Goal: Answer question/provide support

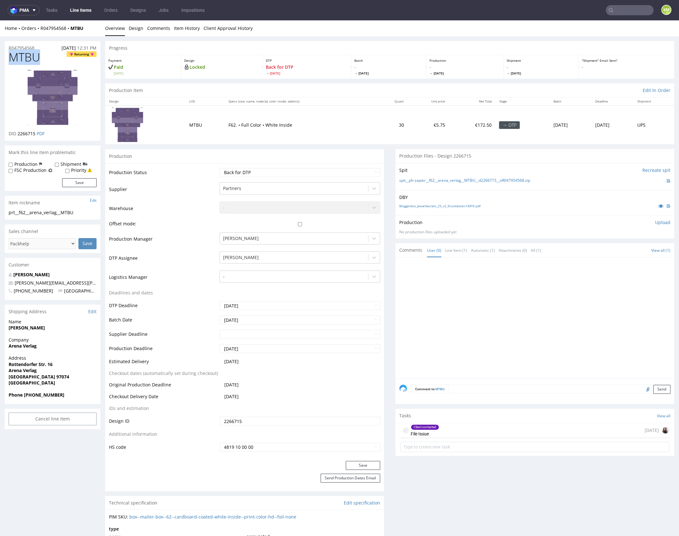
click at [26, 58] on span "MTBU" at bounding box center [25, 57] width 32 height 13
click at [31, 58] on span "MTBU" at bounding box center [25, 57] width 32 height 13
drag, startPoint x: 509, startPoint y: 326, endPoint x: 501, endPoint y: 332, distance: 9.4
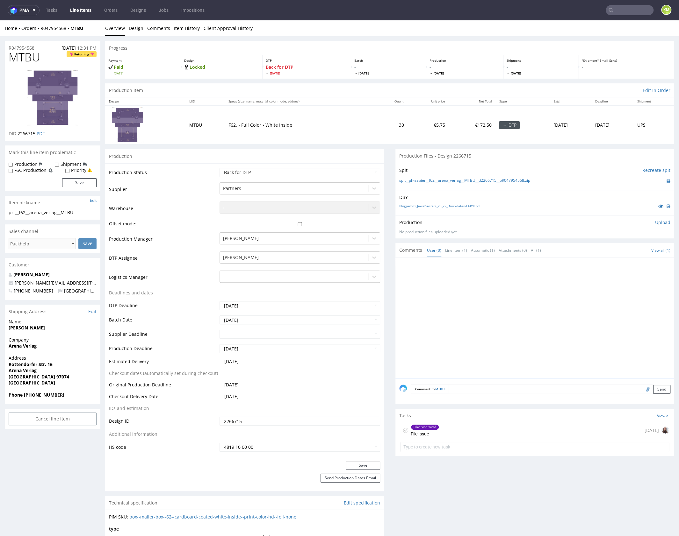
click at [511, 326] on div at bounding box center [536, 319] width 275 height 117
drag, startPoint x: 537, startPoint y: 181, endPoint x: 504, endPoint y: 192, distance: 34.9
click at [428, 178] on div "spit__ph-zapier__f62__arena_verlag__MTBU__d2266715__oR047954568.zip" at bounding box center [534, 180] width 271 height 7
copy link "f62__arena_verlag__MTBU__d2266715__oR047954568.zip"
click at [564, 318] on div at bounding box center [536, 319] width 275 height 117
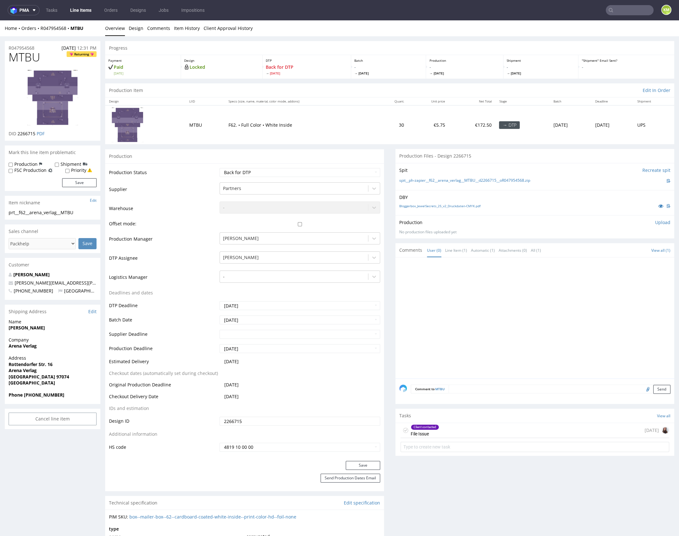
click at [564, 318] on div at bounding box center [536, 319] width 275 height 117
click at [642, 388] on input "file" at bounding box center [646, 389] width 9 height 8
type input "C:\fakepath\f62__arena_verlag__MTBU__d2266715__oR047954568__outside__edit.pdf"
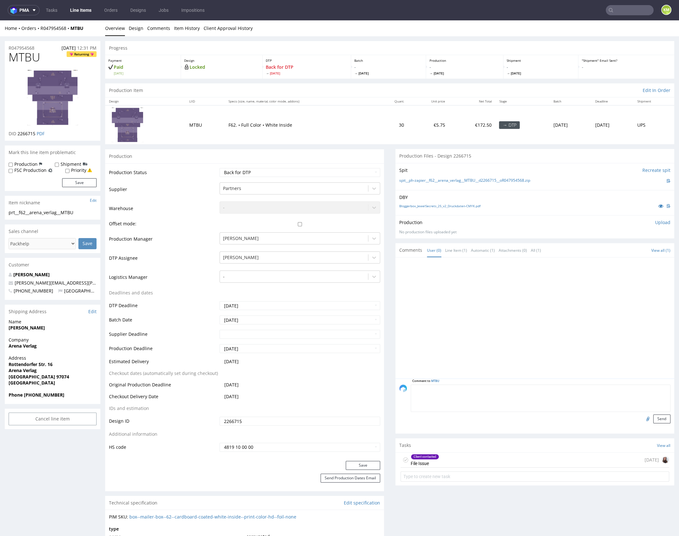
click at [494, 388] on textarea at bounding box center [541, 398] width 260 height 27
click at [411, 388] on textarea "edytowalna wersja" at bounding box center [541, 398] width 260 height 27
type textarea "dtp: edytowalna wersja"
click at [653, 420] on button "Send" at bounding box center [661, 419] width 17 height 9
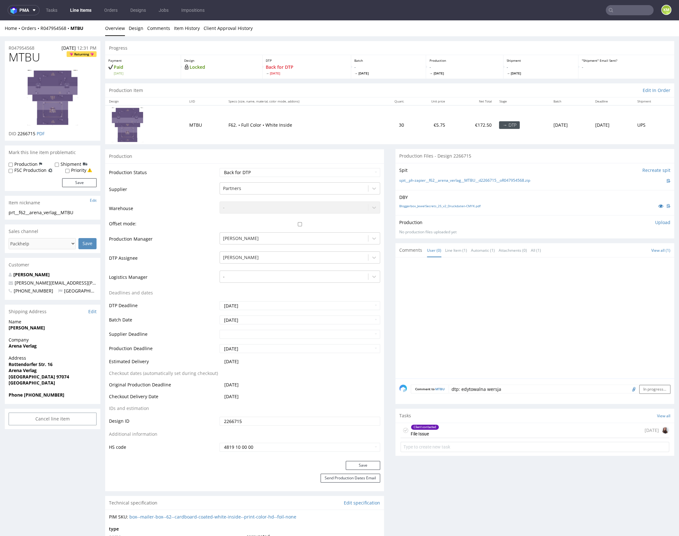
click at [541, 333] on div at bounding box center [536, 319] width 275 height 117
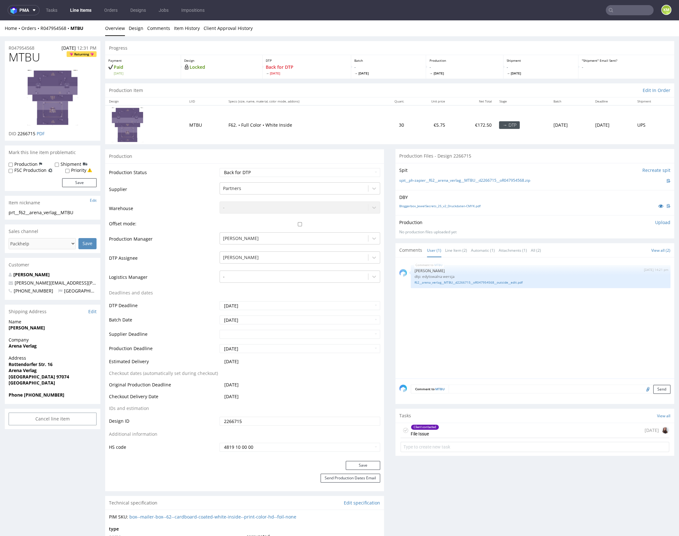
click at [547, 330] on div "MTBU 10th Oct 25 | 14:21 pm Karol Markowski dtp: edytowalna wersja f62__arena_v…" at bounding box center [536, 319] width 275 height 117
click at [330, 175] on select "Waiting for Artwork Waiting for Diecut Waiting for Mockup Waiting for DTP Waiti…" at bounding box center [299, 172] width 161 height 9
select select "dtp_ca_needed"
click at [219, 168] on select "Waiting for Artwork Waiting for Diecut Waiting for Mockup Waiting for DTP Waiti…" at bounding box center [299, 172] width 161 height 9
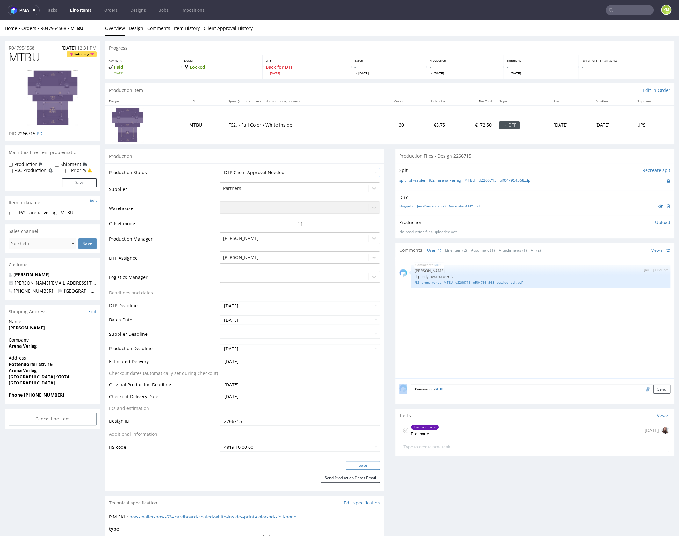
click at [361, 461] on button "Save" at bounding box center [363, 465] width 34 height 9
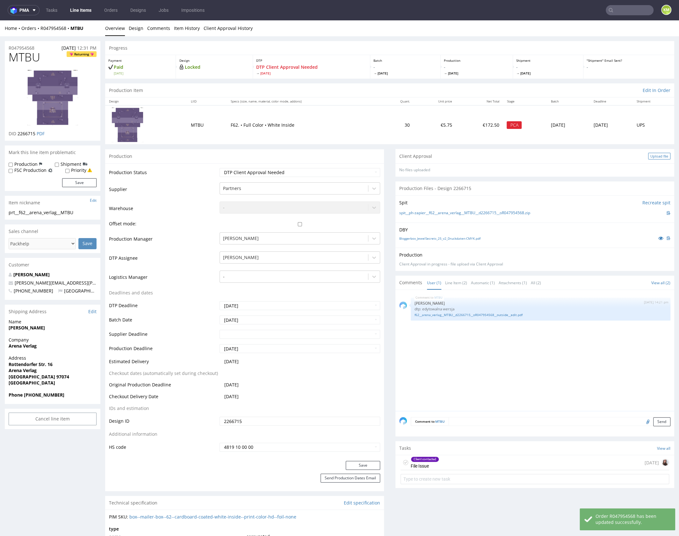
click at [648, 156] on div "Upload file" at bounding box center [659, 156] width 22 height 7
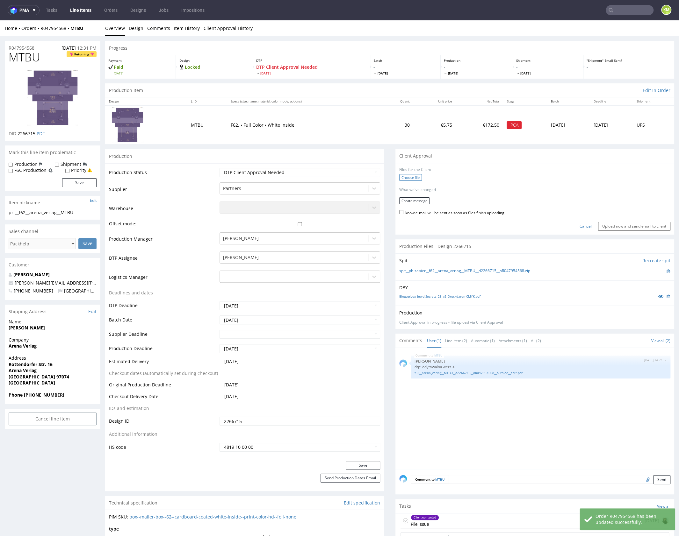
click at [402, 179] on label "Choose file" at bounding box center [410, 177] width 23 height 7
click at [0, 20] on input "Choose file" at bounding box center [0, 20] width 0 height 0
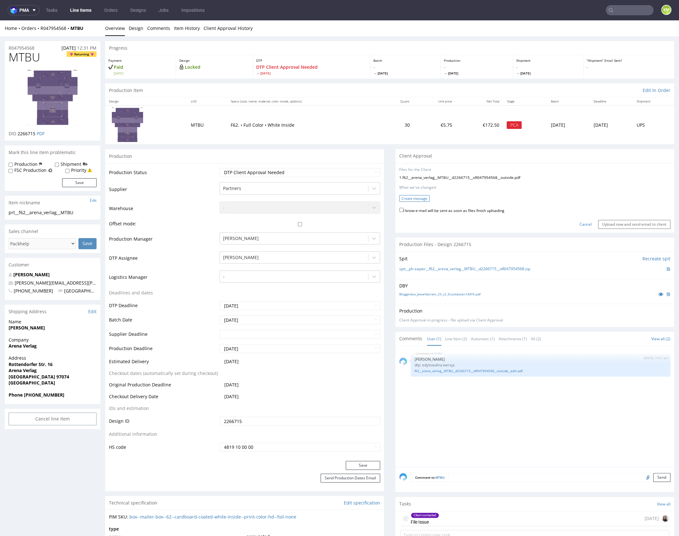
click at [409, 200] on button "Create message" at bounding box center [414, 198] width 30 height 7
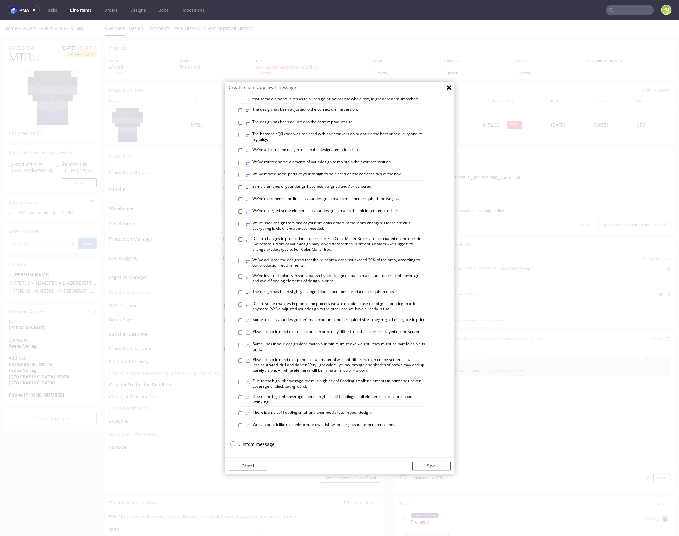
scroll to position [176, 0]
click at [251, 444] on p "Custom message" at bounding box center [344, 444] width 212 height 6
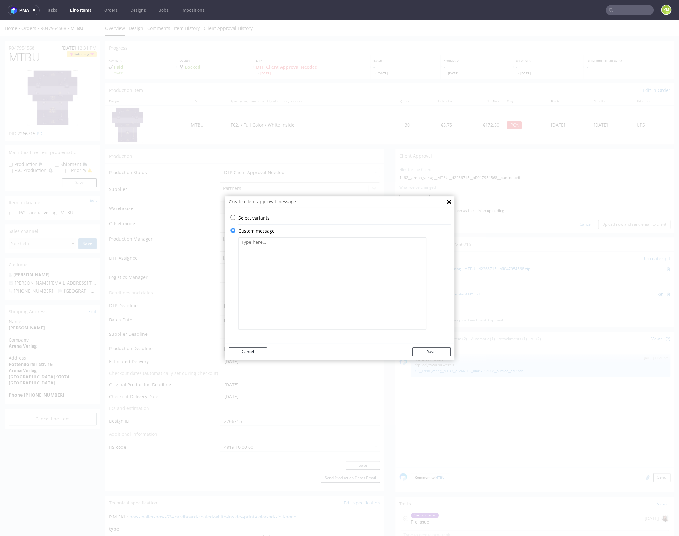
scroll to position [0, 0]
click at [300, 274] on textarea at bounding box center [332, 284] width 188 height 92
paste textarea "As the file wasn’t optimised, I had to split the artwork into individual elemen…"
type textarea "As the file wasn’t optimised, I had to split the artwork into individual elemen…"
click at [429, 347] on button "Save" at bounding box center [431, 351] width 38 height 9
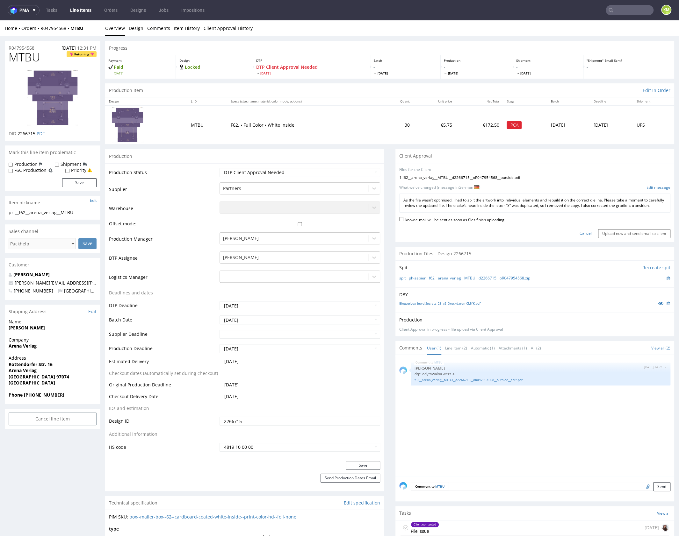
click at [452, 223] on label "I know e-mail will be sent as soon as files finish uploading" at bounding box center [451, 219] width 105 height 7
click at [403, 221] on input "I know e-mail will be sent as soon as files finish uploading" at bounding box center [401, 219] width 4 height 4
checkbox input "true"
click at [623, 238] on input "Upload now and send email to client" at bounding box center [634, 233] width 72 height 9
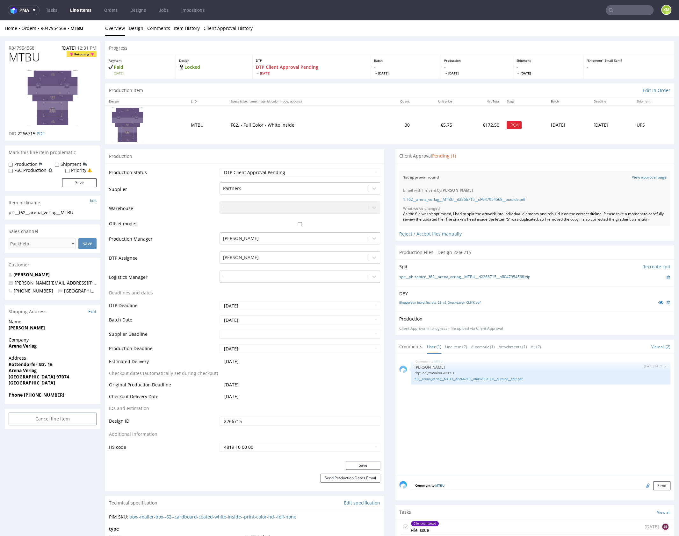
click at [23, 59] on span "MTBU" at bounding box center [25, 57] width 32 height 13
copy span "MTBU"
click at [445, 213] on div "As the file wasn’t optimised, I had to split the artwork into individual elemen…" at bounding box center [534, 216] width 263 height 11
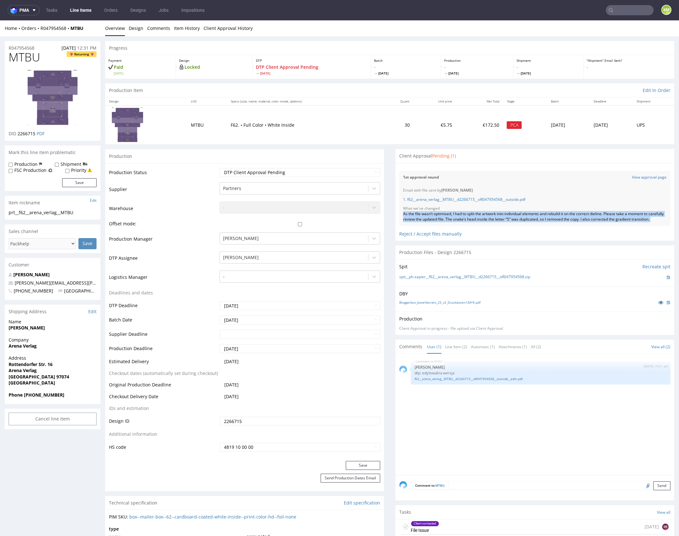
click at [445, 213] on div "As the file wasn’t optimised, I had to split the artwork into individual elemen…" at bounding box center [534, 216] width 263 height 11
copy div "As the file wasn’t optimised, I had to split the artwork into individual elemen…"
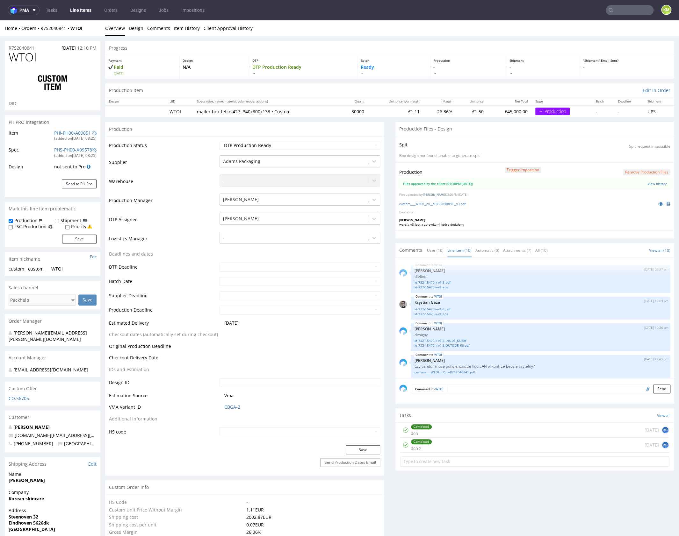
scroll to position [334, 0]
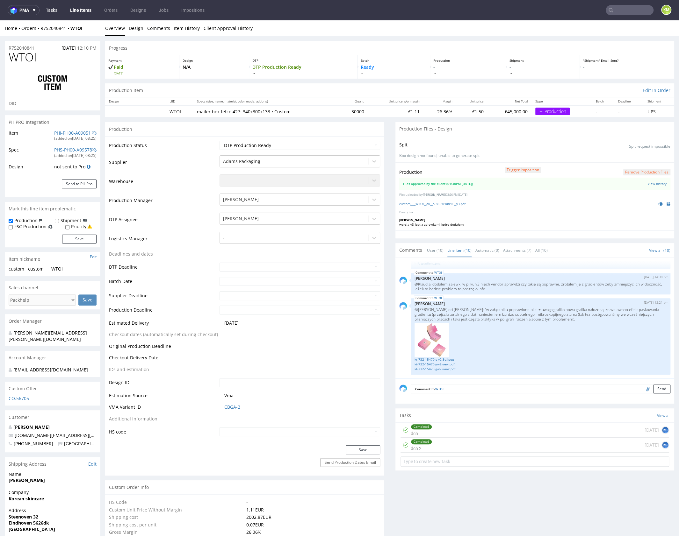
click at [58, 9] on link "Tasks" at bounding box center [51, 10] width 19 height 10
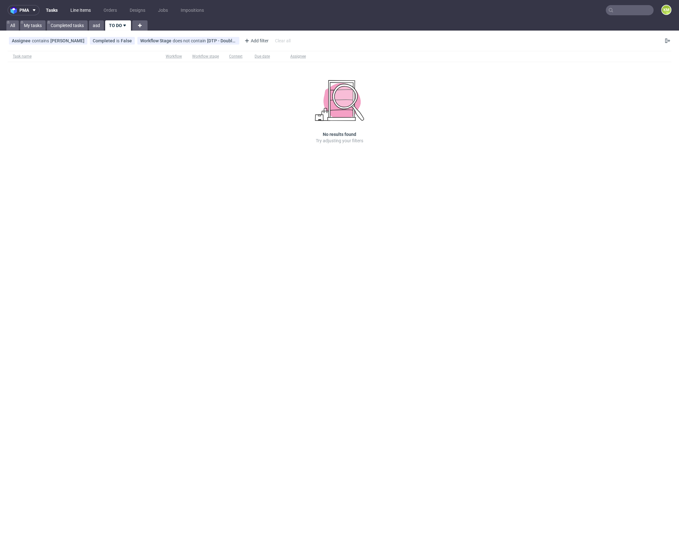
click at [80, 11] on link "Line Items" at bounding box center [81, 10] width 28 height 10
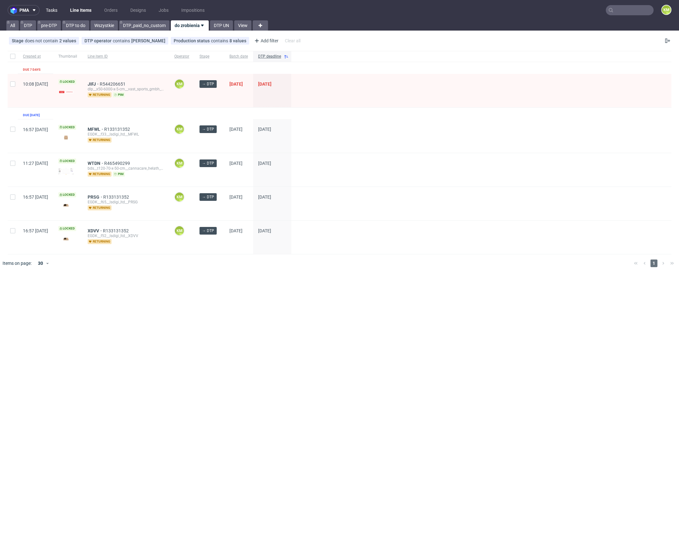
click at [46, 12] on link "Tasks" at bounding box center [51, 10] width 19 height 10
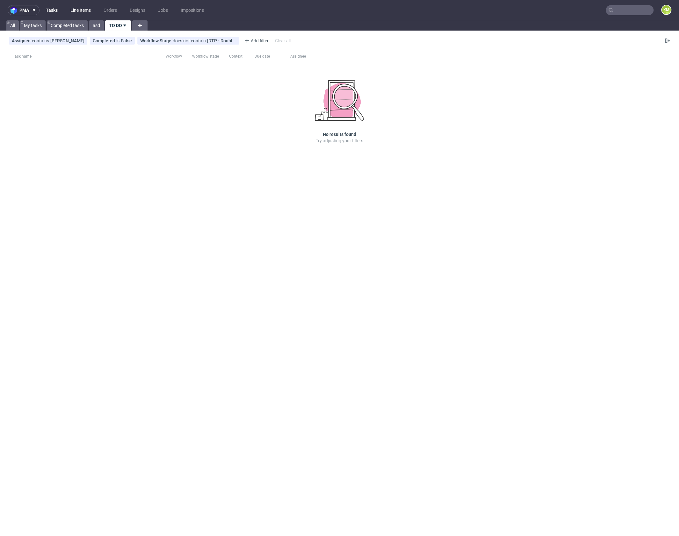
click at [85, 8] on link "Line Items" at bounding box center [81, 10] width 28 height 10
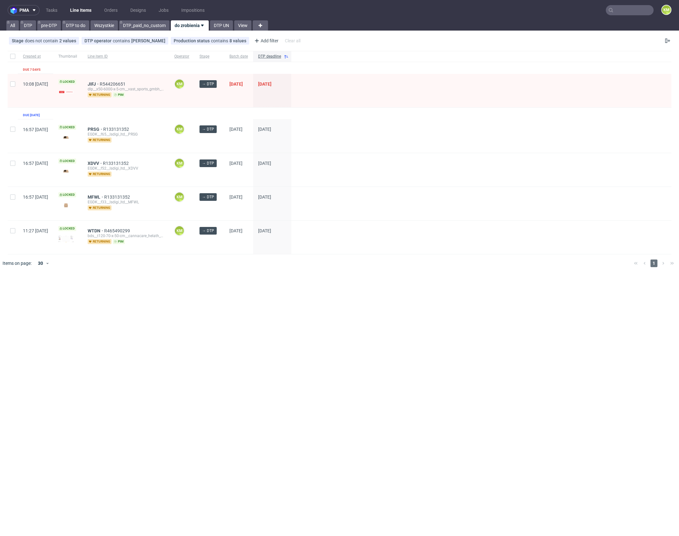
click at [320, 331] on div "pma Tasks Line Items Orders Designs Jobs Impositions KM All DTP pre-DTP DTP to …" at bounding box center [339, 268] width 679 height 536
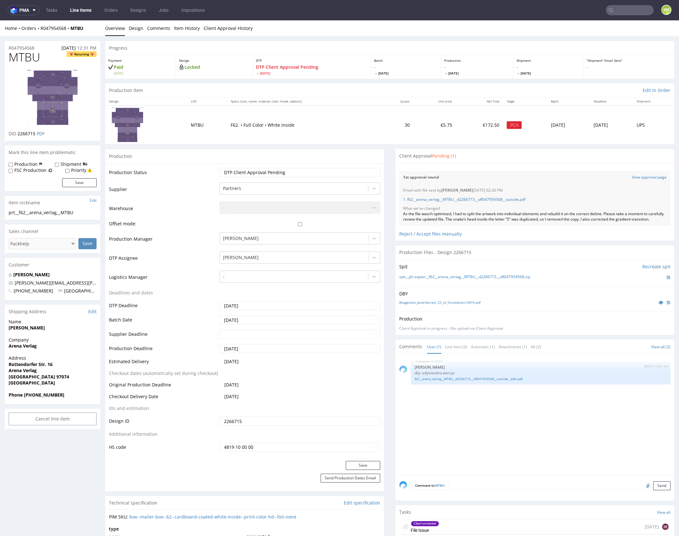
click at [529, 410] on div "MTBU 10th Oct 25 | 14:21 pm Karol Markowski dtp: edytowalna wersja f62__arena_v…" at bounding box center [536, 416] width 275 height 117
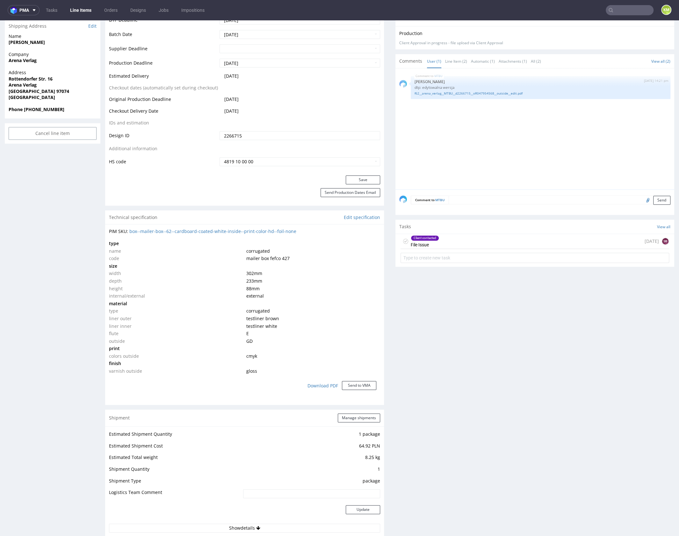
scroll to position [133, 0]
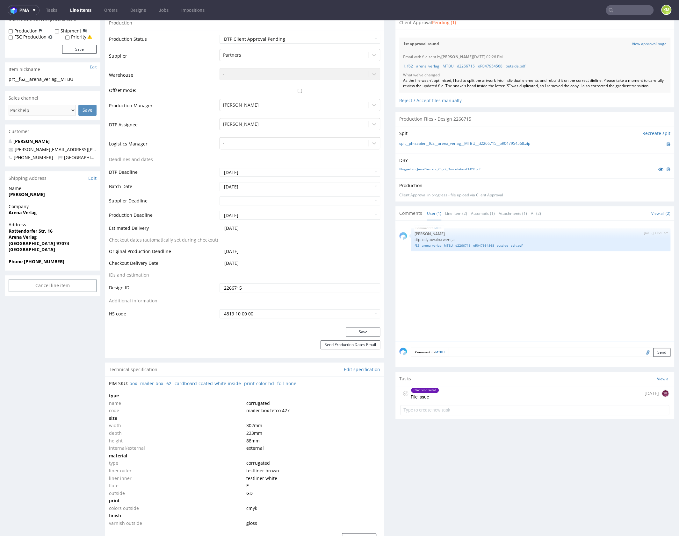
drag, startPoint x: 403, startPoint y: 398, endPoint x: 412, endPoint y: 376, distance: 22.8
click at [403, 396] on icon at bounding box center [405, 393] width 5 height 5
click at [449, 327] on div "MTBU 10th Oct 25 | 14:21 pm Karol Markowski dtp: edytowalna wersja f62__arena_v…" at bounding box center [536, 283] width 275 height 117
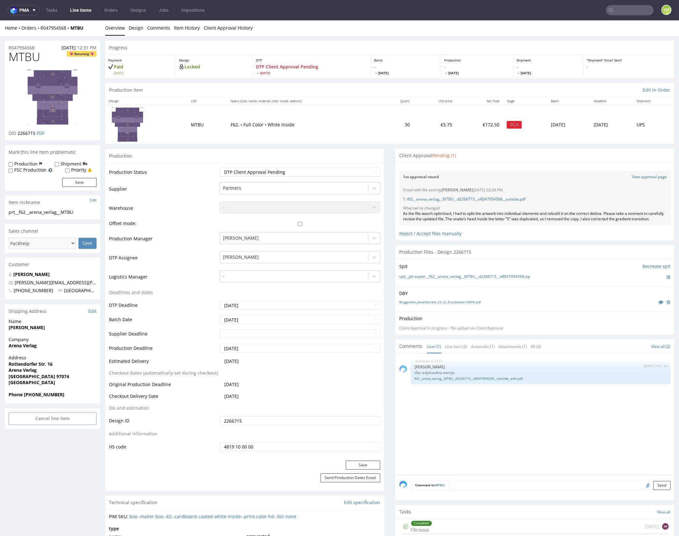
scroll to position [0, 0]
click at [477, 460] on div "MTBU 10th Oct 25 | 14:21 pm Karol Markowski dtp: edytowalna wersja f62__arena_v…" at bounding box center [536, 416] width 275 height 117
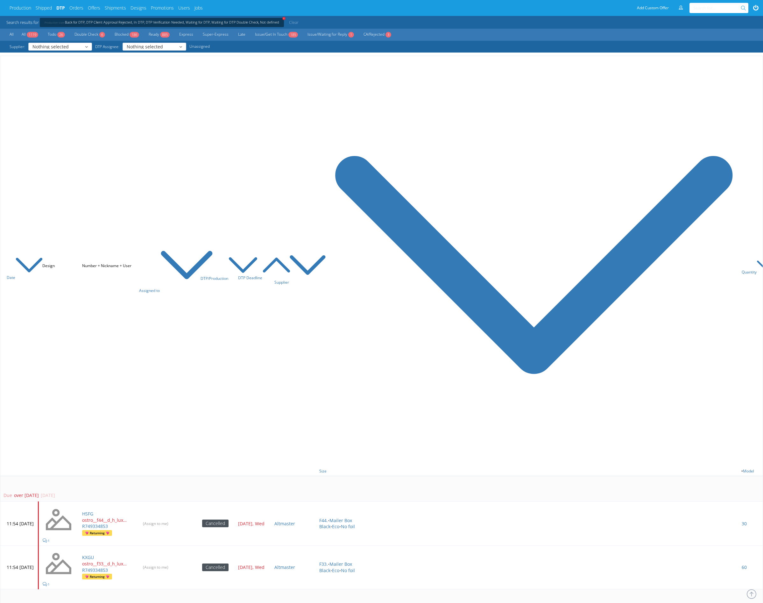
scroll to position [1486, 0]
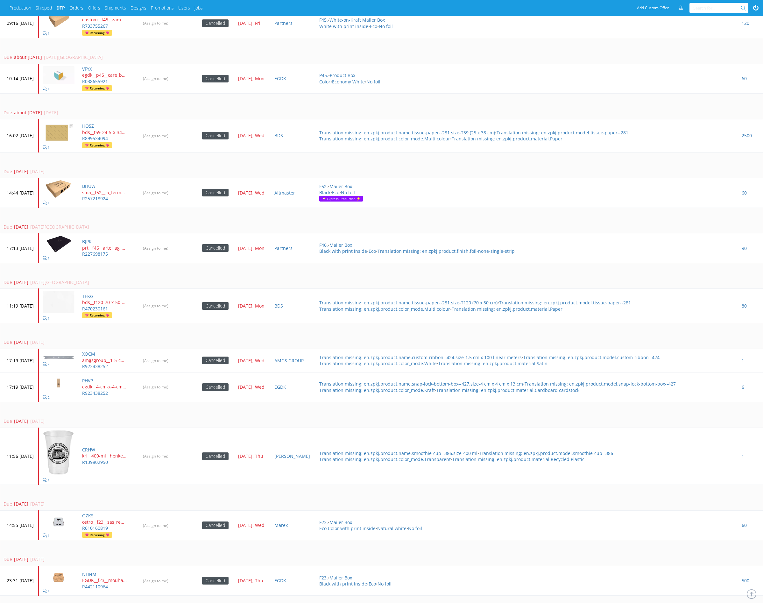
scroll to position [877, 0]
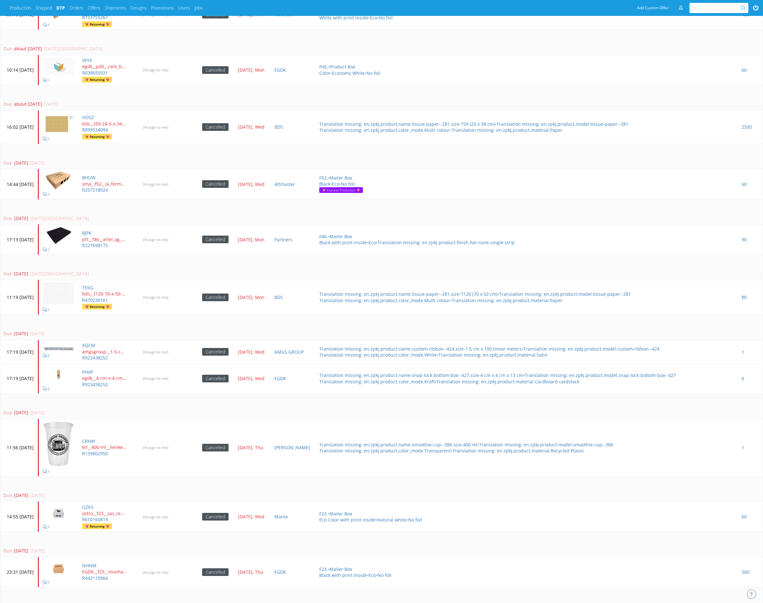
click at [187, 263] on td "Due [DATE] [DATE][GEOGRAPHIC_DATA]" at bounding box center [381, 267] width 763 height 26
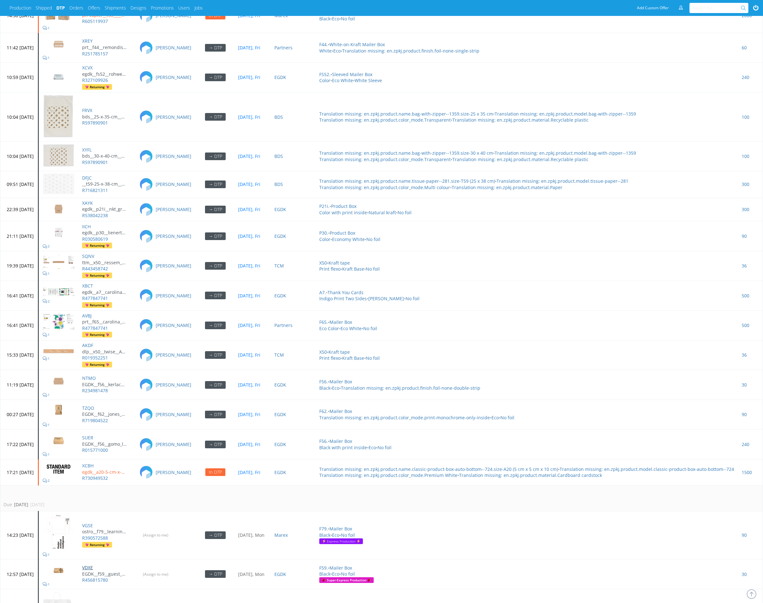
scroll to position [1860, 0]
click at [235, 501] on div "Due [DATE] [DATE][GEOGRAPHIC_DATA]" at bounding box center [381, 504] width 754 height 6
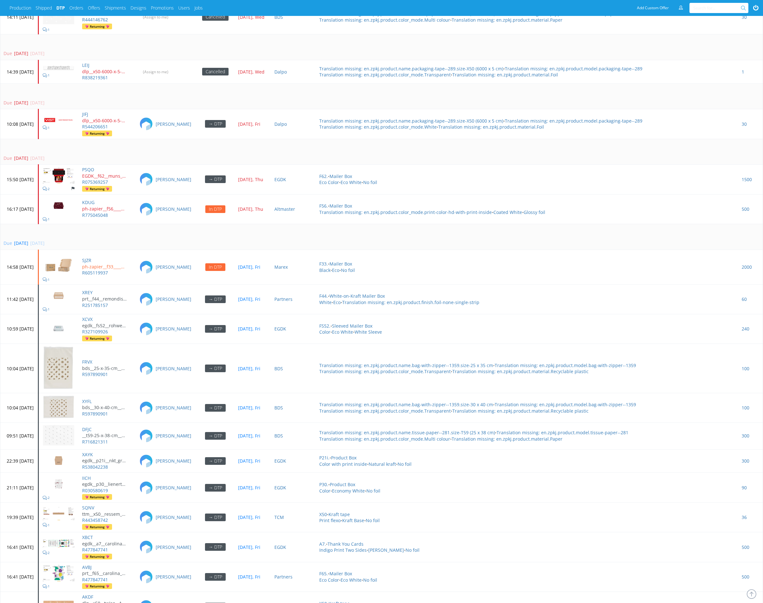
scroll to position [1454, 0]
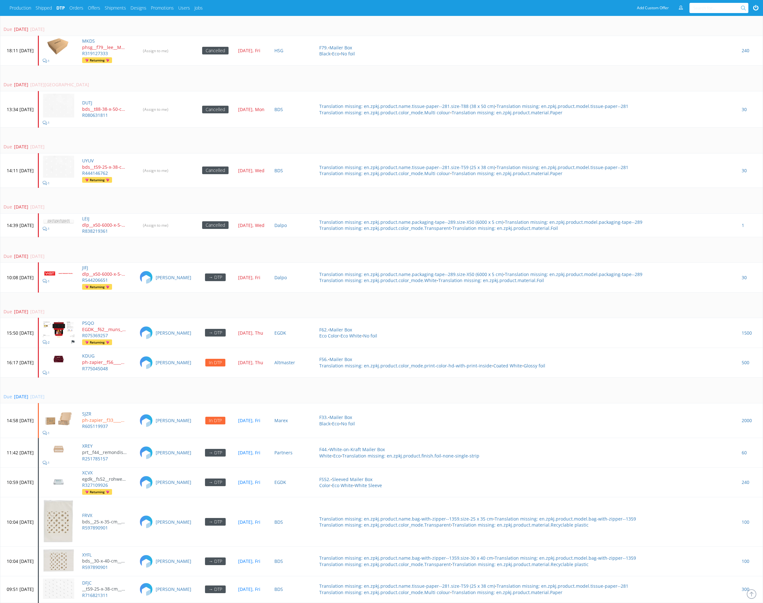
click at [206, 292] on td "Due [DATE] [DATE]" at bounding box center [381, 305] width 763 height 26
click at [175, 294] on td "Due [DATE] [DATE]" at bounding box center [381, 305] width 763 height 26
click at [173, 293] on td "Due 1 day ago 09 Oct 2025, Thu" at bounding box center [381, 305] width 763 height 26
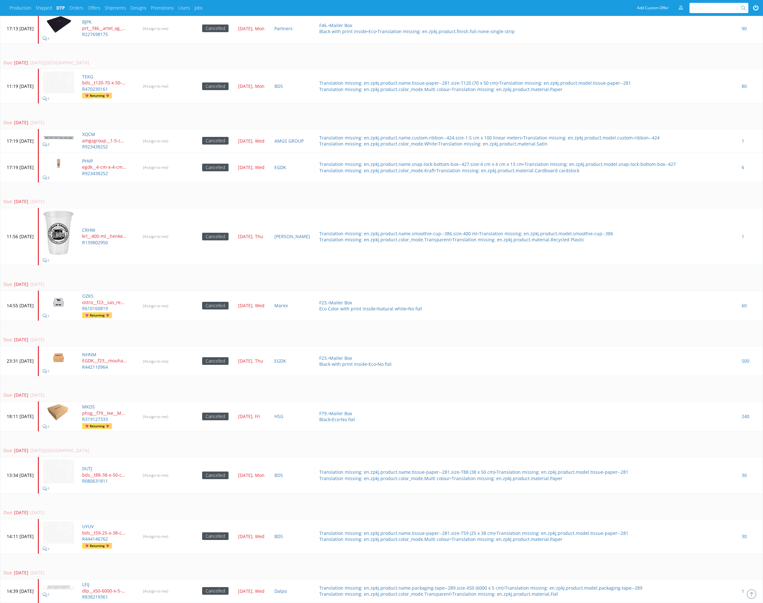
scroll to position [463, 0]
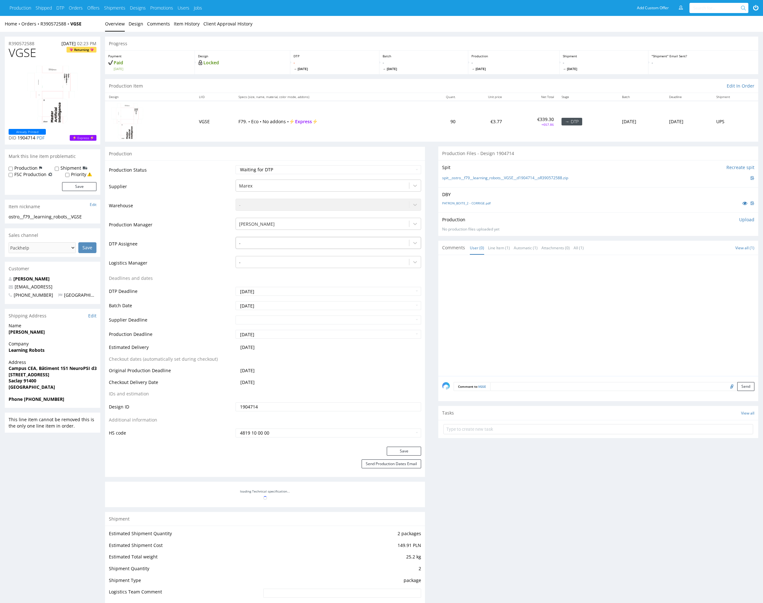
click at [262, 242] on div at bounding box center [322, 244] width 167 height 8
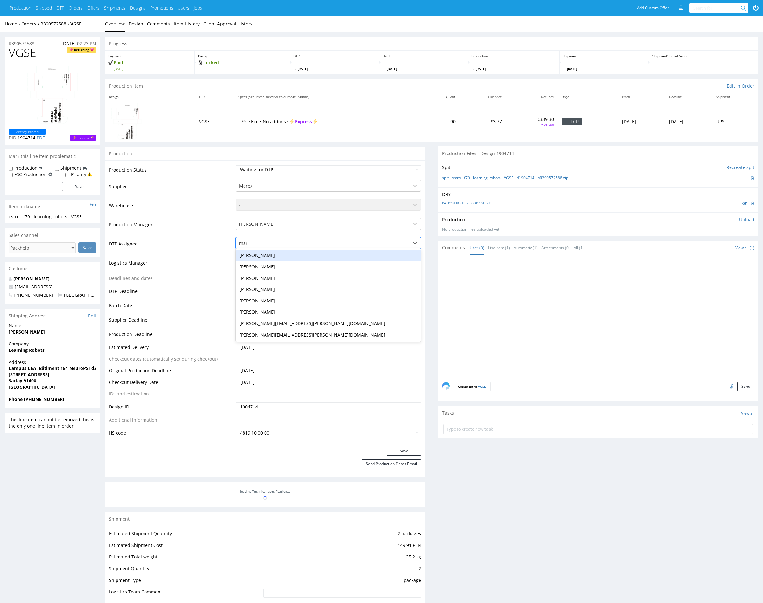
type input "mark"
click at [263, 255] on div "[PERSON_NAME]" at bounding box center [329, 255] width 186 height 11
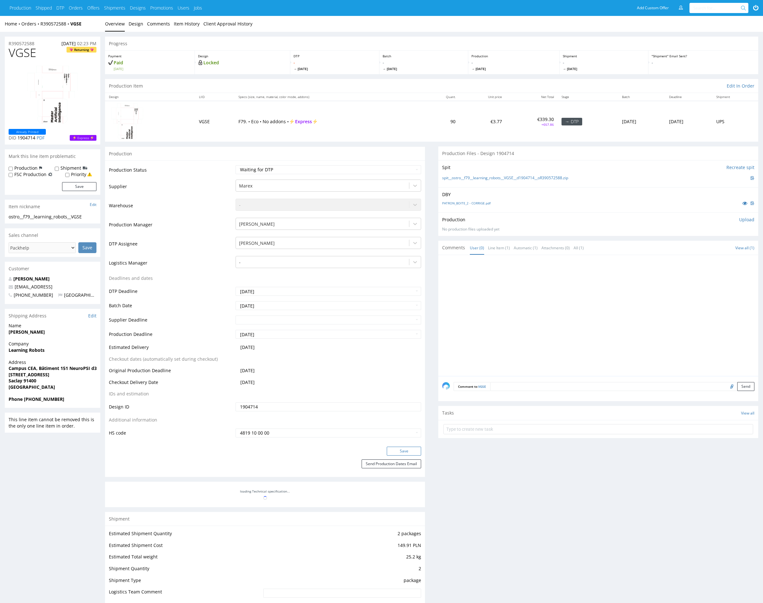
click at [411, 449] on button "Save" at bounding box center [404, 451] width 34 height 9
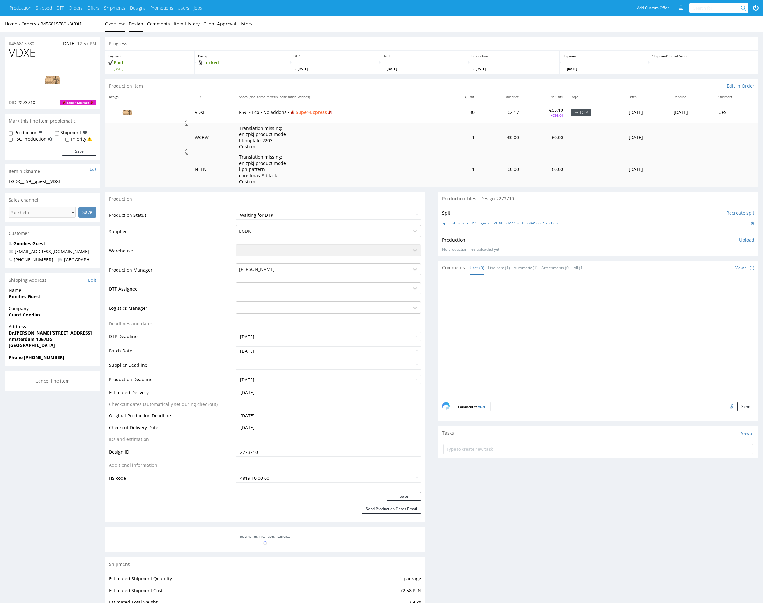
click at [134, 27] on link "Design" at bounding box center [136, 24] width 15 height 16
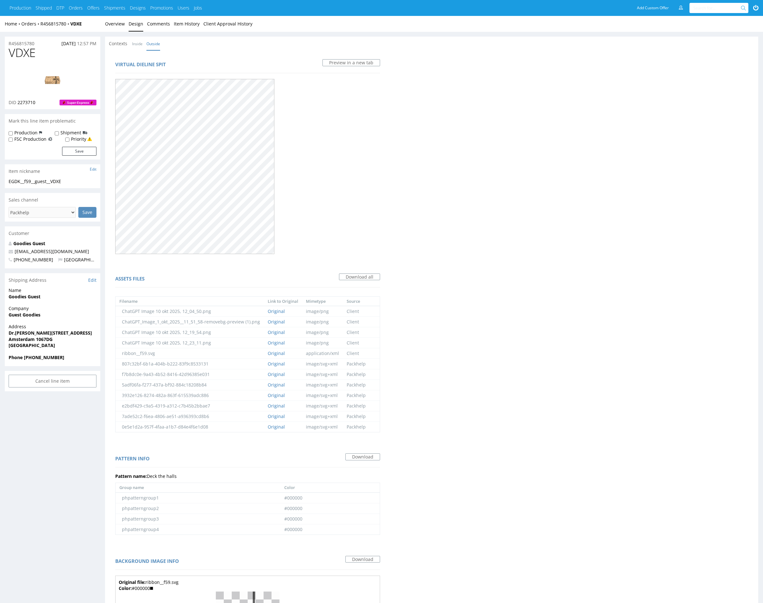
click at [366, 173] on div at bounding box center [247, 165] width 265 height 179
click at [114, 24] on link "Overview" at bounding box center [115, 24] width 20 height 16
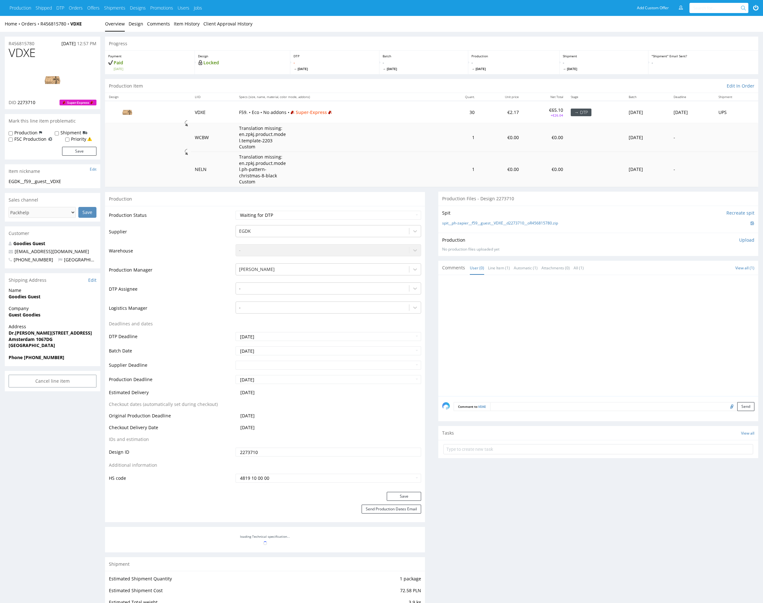
click at [490, 362] on div at bounding box center [600, 337] width 316 height 117
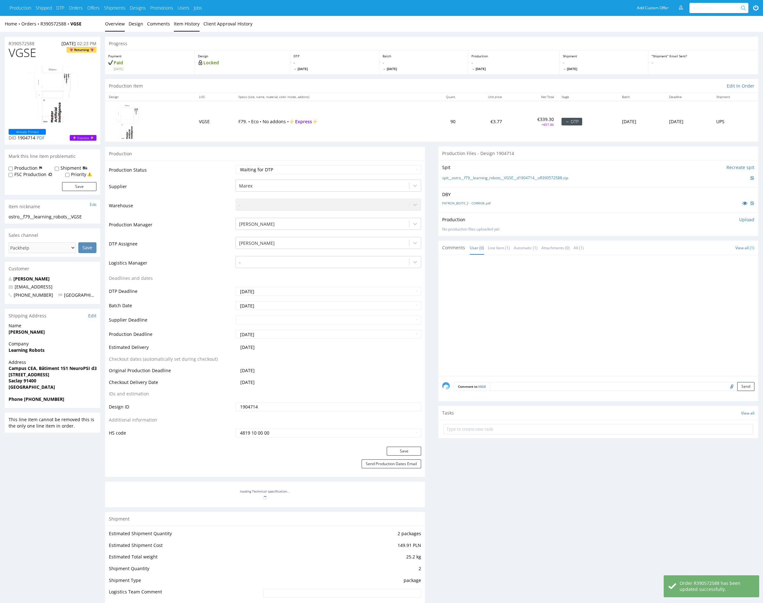
click at [189, 24] on link "Item History" at bounding box center [187, 24] width 26 height 16
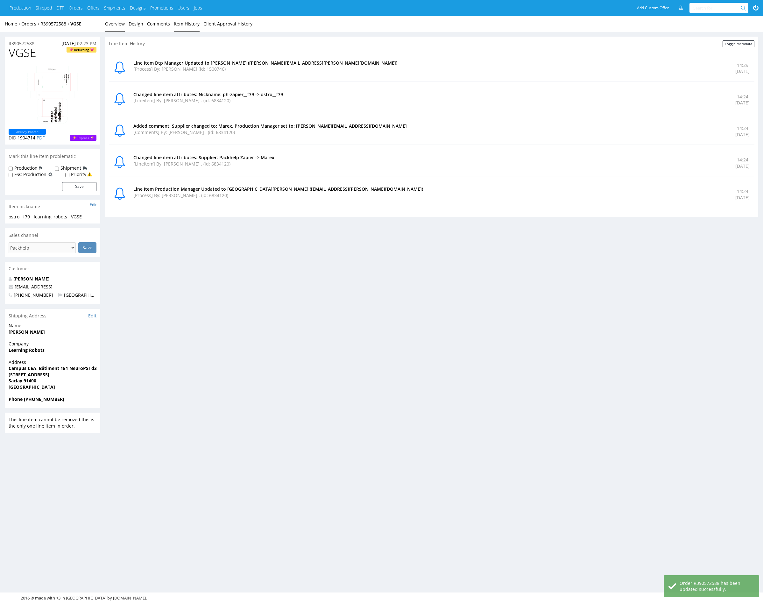
click at [115, 24] on link "Overview" at bounding box center [115, 24] width 20 height 16
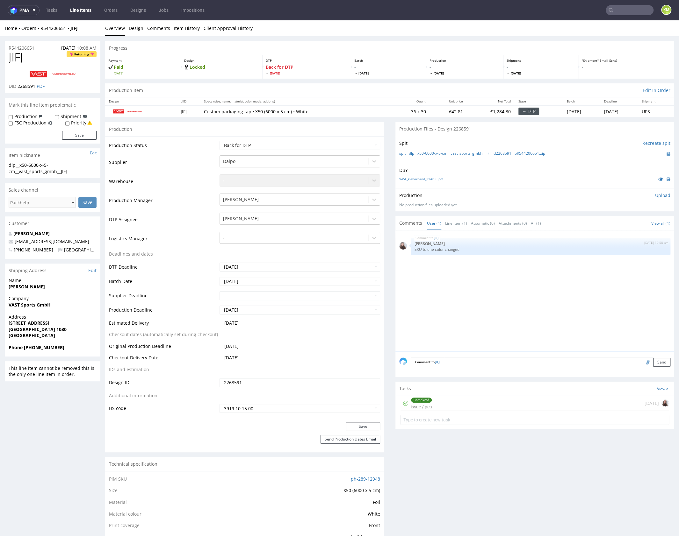
click at [502, 294] on div "JIFJ 10th Oct 25 | 10:58 am Sandra Beśka SKU to one color changed" at bounding box center [536, 292] width 275 height 117
click at [453, 229] on link "Line Item (1)" at bounding box center [456, 224] width 22 height 14
click at [476, 307] on div "JIFJ 10th Oct 25 | 10:58 am Sandra Beśka SKU to one color changed" at bounding box center [536, 292] width 275 height 117
click at [430, 223] on link "User (1)" at bounding box center [434, 224] width 14 height 14
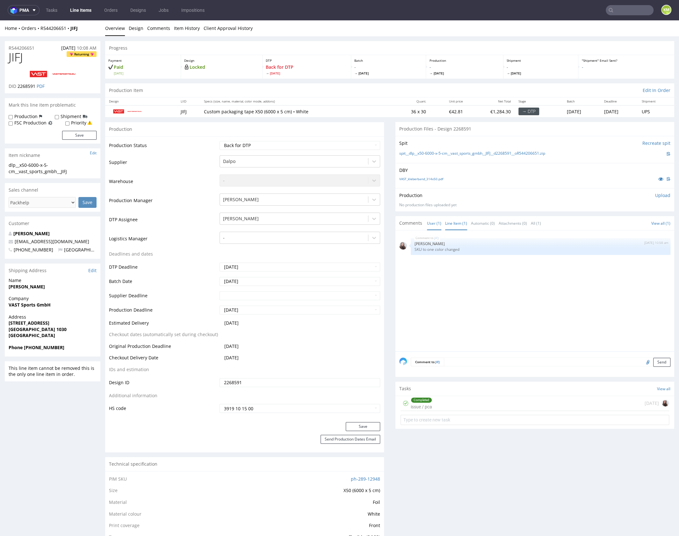
click at [448, 224] on link "Line Item (1)" at bounding box center [456, 224] width 22 height 14
click at [464, 307] on div "JIFJ 10th Oct 25 | 10:58 am Sandra Beśka SKU to one color changed" at bounding box center [536, 292] width 275 height 117
click at [487, 313] on div "JIFJ 10th Oct 25 | 10:58 am Sandra Beśka SKU to one color changed" at bounding box center [536, 292] width 275 height 117
drag, startPoint x: 487, startPoint y: 313, endPoint x: 457, endPoint y: 304, distance: 31.7
click at [487, 313] on div "JIFJ 10th Oct 25 | 10:58 am Sandra Beśka SKU to one color changed" at bounding box center [536, 292] width 275 height 117
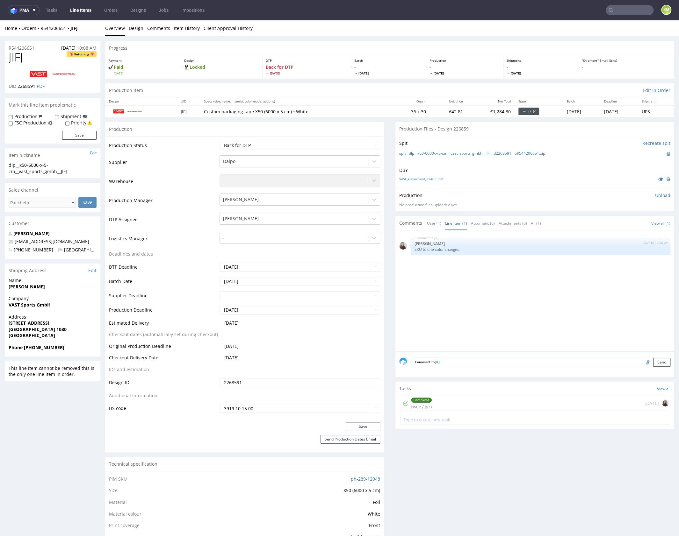
click at [448, 300] on div "JIFJ 10th Oct 25 | 10:58 am Sandra Beśka SKU to one color changed" at bounding box center [536, 292] width 275 height 117
click at [449, 301] on div "JIFJ 10th Oct 25 | 10:58 am Sandra Beśka SKU to one color changed" at bounding box center [536, 292] width 275 height 117
click at [498, 295] on div "JIFJ 10th Oct 25 | 10:58 am Sandra Beśka SKU to one color changed" at bounding box center [536, 292] width 275 height 117
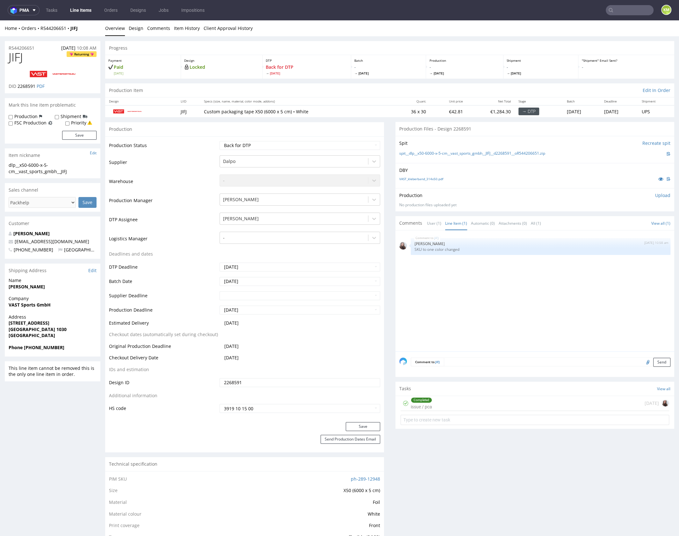
click at [458, 294] on div "JIFJ 10th Oct 25 | 10:58 am Sandra Beśka SKU to one color changed" at bounding box center [536, 292] width 275 height 117
click at [492, 301] on div "JIFJ 10th Oct 25 | 10:58 am Sandra Beśka SKU to one color changed" at bounding box center [536, 292] width 275 height 117
click at [481, 406] on div "Completed issue / pca 4 days ago" at bounding box center [534, 403] width 269 height 15
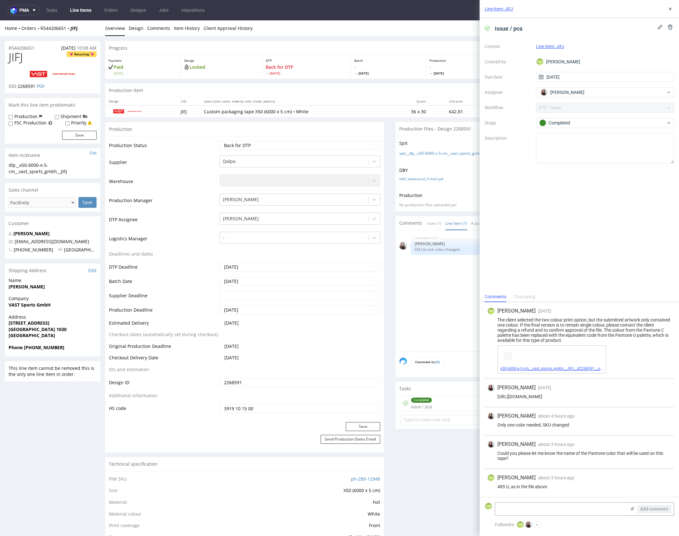
click at [560, 369] on link "x50-6000-x-5-cm__vast_sports_gmbh__JIFJ__d2268591__oR544206651.pdf" at bounding box center [564, 369] width 129 height 4
click at [670, 10] on icon at bounding box center [669, 8] width 5 height 5
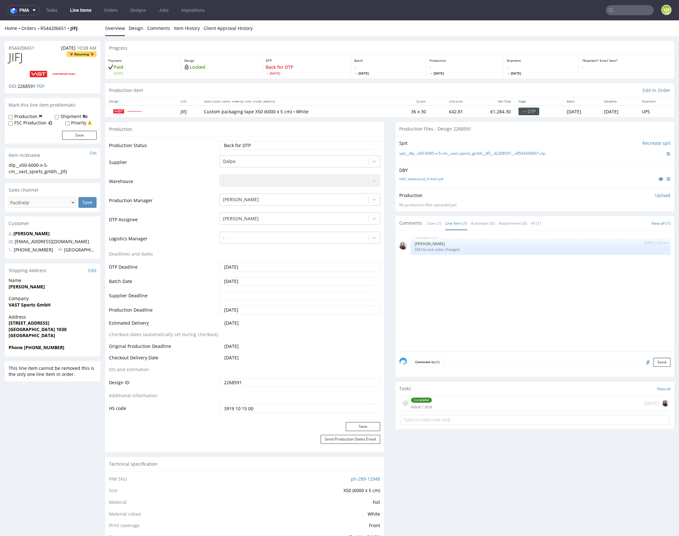
click at [473, 321] on div "JIFJ 10th Oct 25 | 10:58 am Sandra Beśka SKU to one color changed" at bounding box center [536, 292] width 275 height 117
click at [459, 404] on div "Completed issue / pca 4 days ago" at bounding box center [534, 403] width 269 height 15
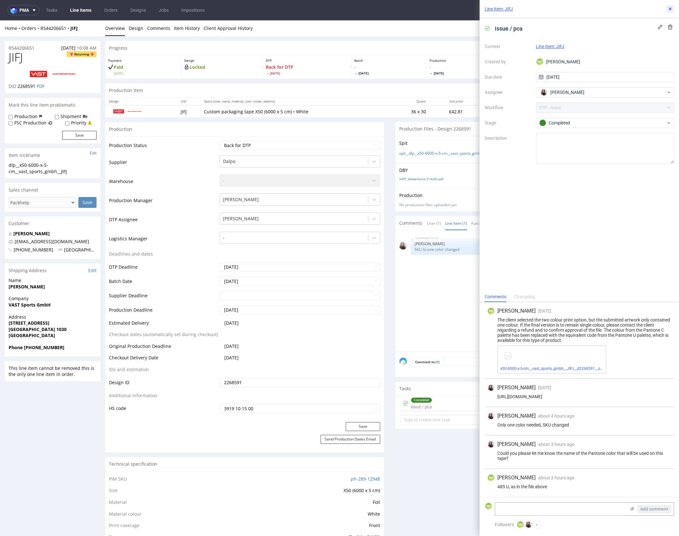
drag, startPoint x: 669, startPoint y: 10, endPoint x: 654, endPoint y: 6, distance: 15.4
click at [667, 9] on icon at bounding box center [669, 8] width 5 height 5
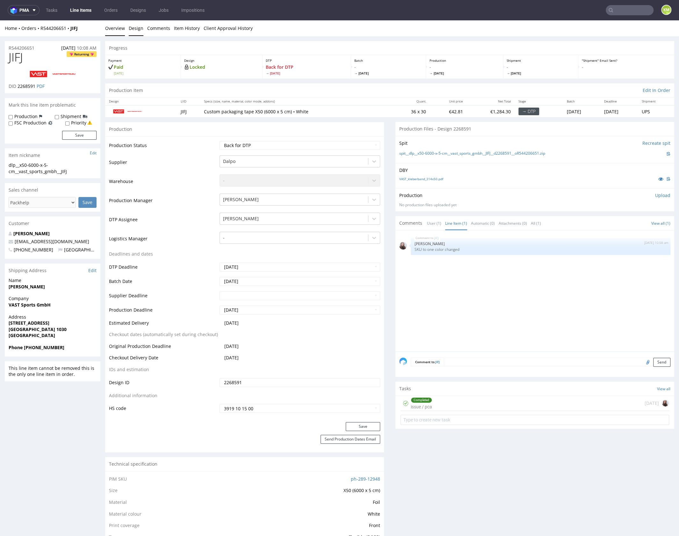
click at [131, 26] on link "Design" at bounding box center [136, 28] width 15 height 16
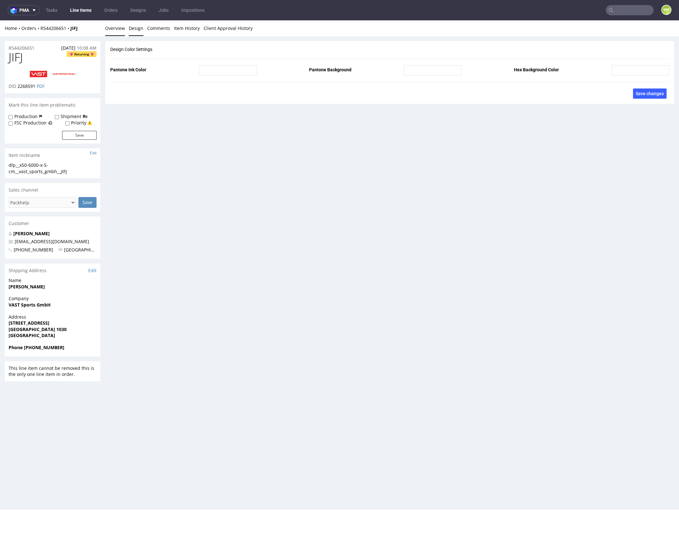
click at [115, 29] on link "Overview" at bounding box center [115, 28] width 20 height 16
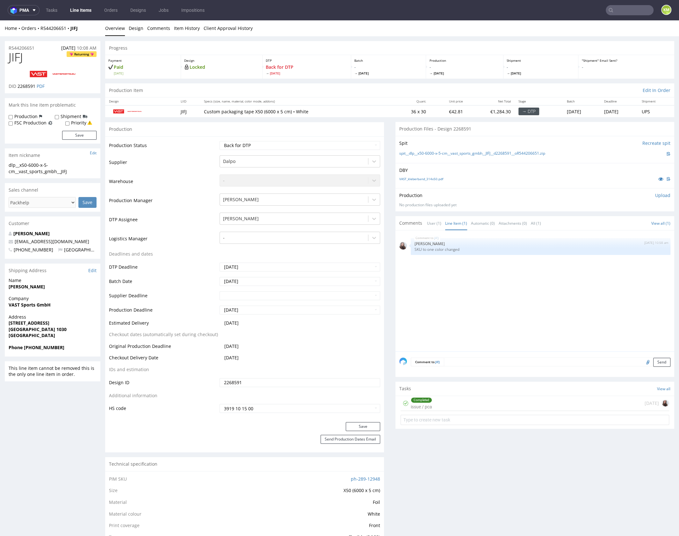
click at [479, 328] on div "JIFJ 10th Oct 25 | 10:58 am Sandra Beśka SKU to one color changed" at bounding box center [536, 292] width 275 height 117
click at [467, 401] on div "Completed issue / pca 4 days ago" at bounding box center [534, 403] width 269 height 15
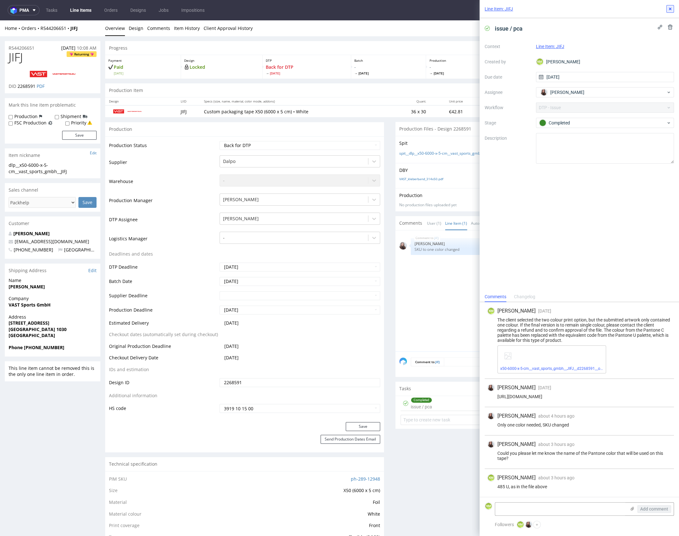
click at [667, 11] on button at bounding box center [670, 9] width 8 height 8
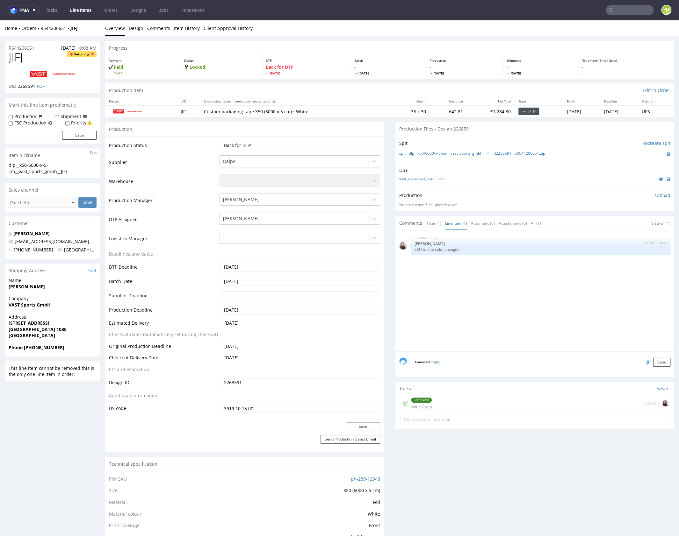
click at [490, 406] on div "Completed issue / pca 4 days ago" at bounding box center [534, 403] width 269 height 15
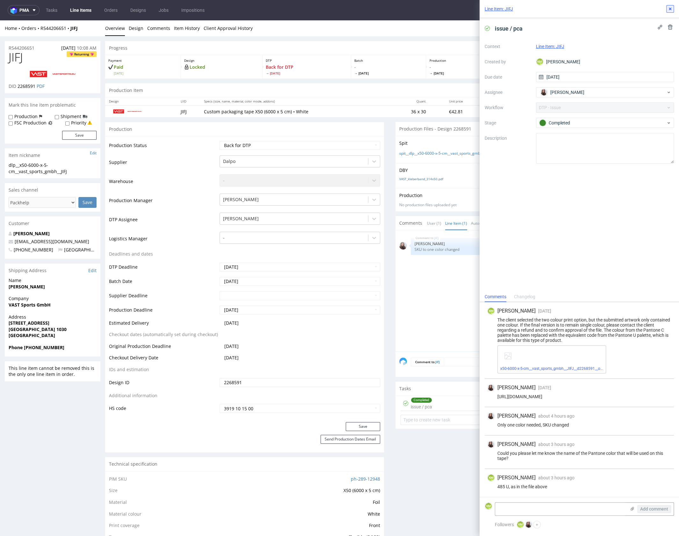
click at [668, 5] on button at bounding box center [670, 9] width 8 height 8
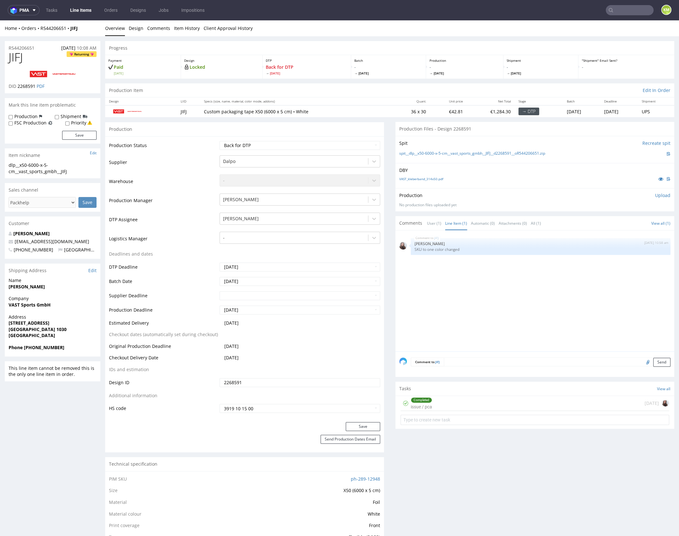
click at [488, 304] on div "JIFJ 10th Oct 25 | 10:58 am Sandra Beśka SKU to one color changed" at bounding box center [536, 292] width 275 height 117
click at [469, 402] on div "Completed issue / pca 4 days ago" at bounding box center [534, 403] width 269 height 15
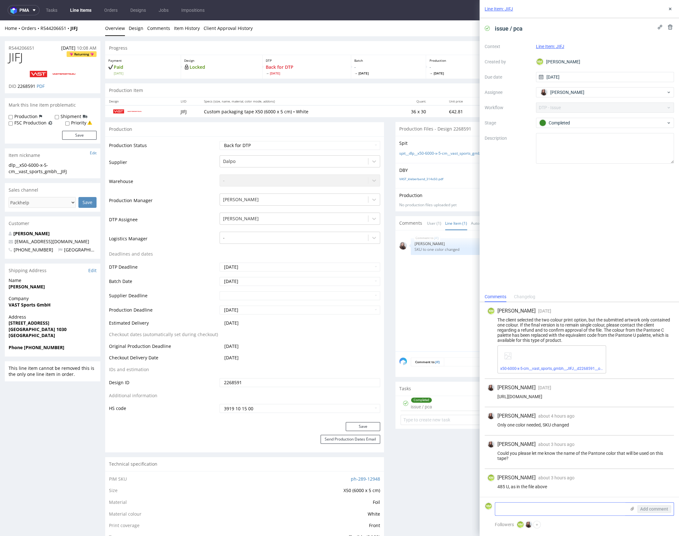
click at [543, 510] on textarea at bounding box center [560, 509] width 131 height 13
type textarea "Czy mamy akcept na ten kolor?"
click at [658, 510] on span "Add comment" at bounding box center [654, 509] width 28 height 4
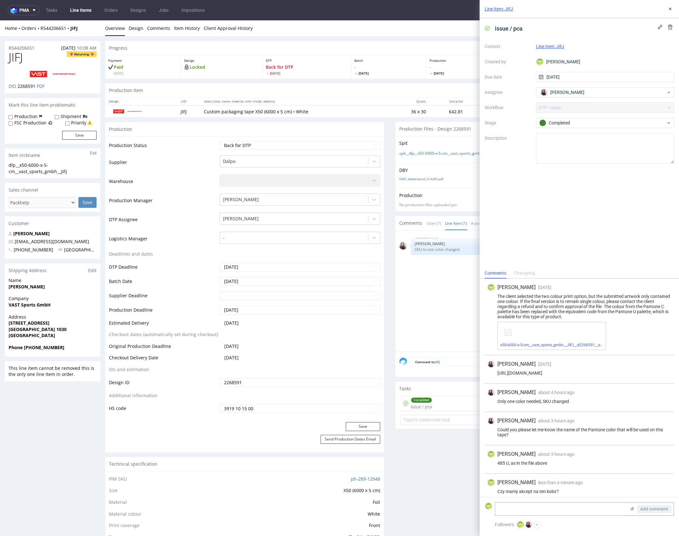
scroll to position [4, 0]
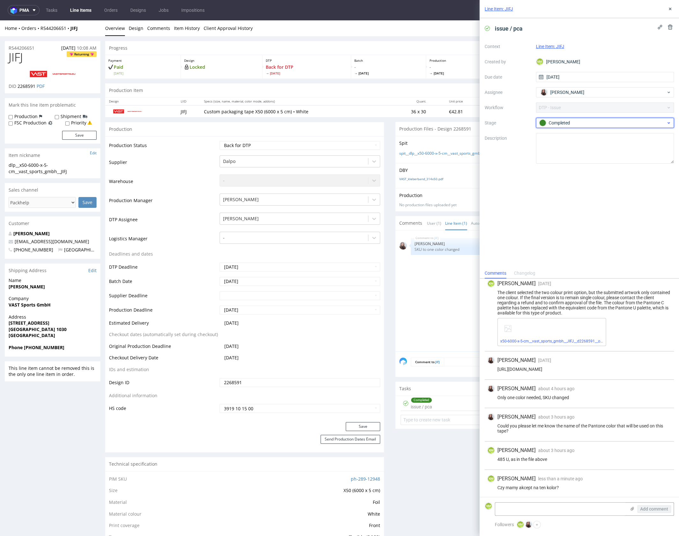
drag, startPoint x: 594, startPoint y: 121, endPoint x: 594, endPoint y: 124, distance: 3.5
click at [594, 124] on div "Completed" at bounding box center [602, 122] width 127 height 7
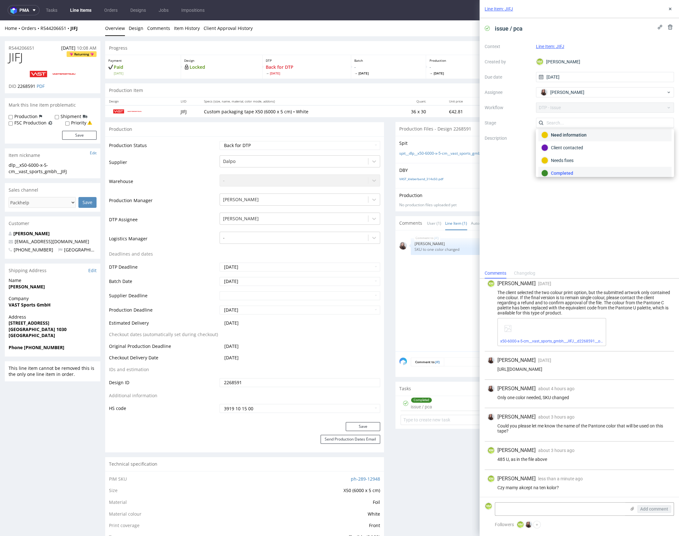
scroll to position [0, 0]
drag, startPoint x: 585, startPoint y: 143, endPoint x: 600, endPoint y: 116, distance: 31.1
click at [585, 143] on div "To Do" at bounding box center [604, 138] width 133 height 13
click at [668, 10] on icon at bounding box center [669, 8] width 5 height 5
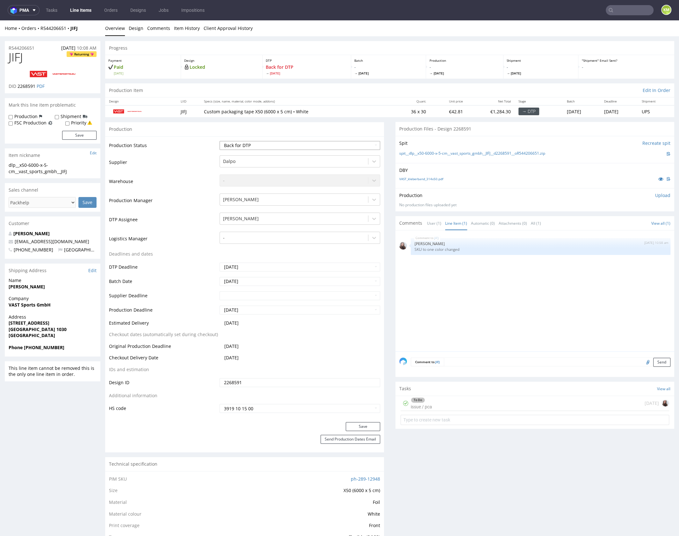
click at [292, 147] on select "Waiting for Artwork Waiting for Diecut Waiting for Mockup Waiting for DTP Waiti…" at bounding box center [299, 145] width 161 height 9
select select "dtp_issue"
click at [219, 141] on select "Waiting for Artwork Waiting for Diecut Waiting for Mockup Waiting for DTP Waiti…" at bounding box center [299, 145] width 161 height 9
click at [360, 426] on button "Save" at bounding box center [363, 426] width 34 height 9
click at [469, 329] on div "JIFJ 10th Oct 25 | 10:58 am Sandra Beśka SKU to one color changed" at bounding box center [536, 292] width 275 height 117
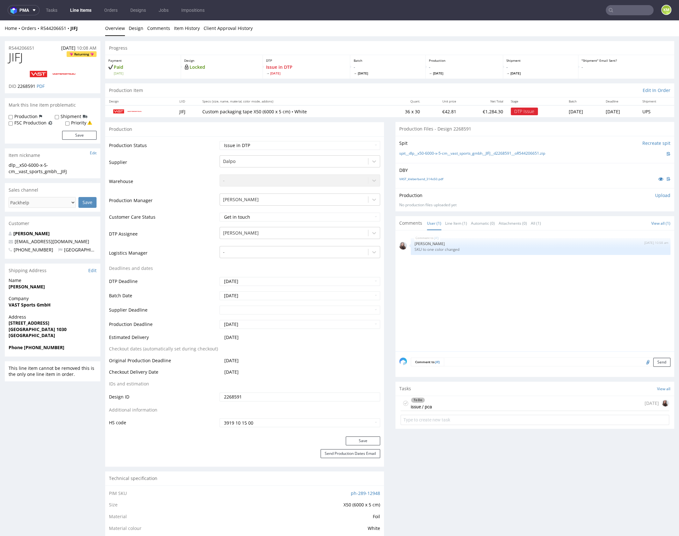
click at [504, 302] on div "JIFJ 10th Oct 25 | 10:58 am Sandra Beśka SKU to one color changed" at bounding box center [536, 292] width 275 height 117
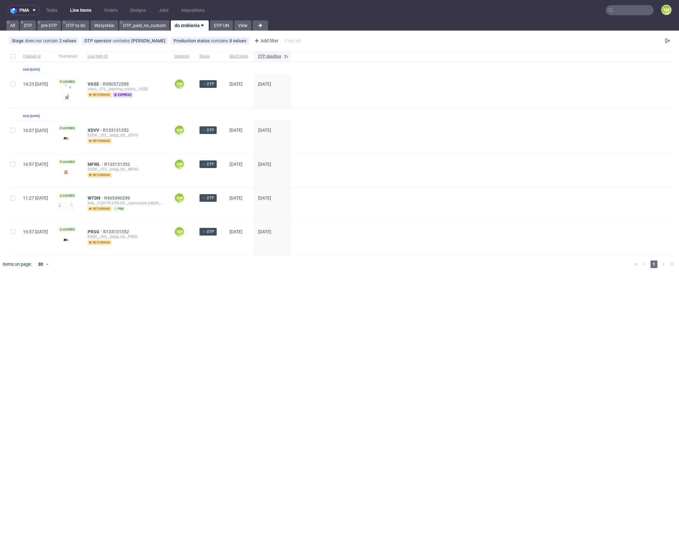
drag, startPoint x: 235, startPoint y: 327, endPoint x: 240, endPoint y: 311, distance: 17.2
click at [235, 327] on div "pma Tasks Line Items Orders Designs Jobs Impositions KM All DTP pre-DTP DTP to …" at bounding box center [339, 268] width 679 height 536
click at [53, 11] on link "Tasks" at bounding box center [51, 10] width 19 height 10
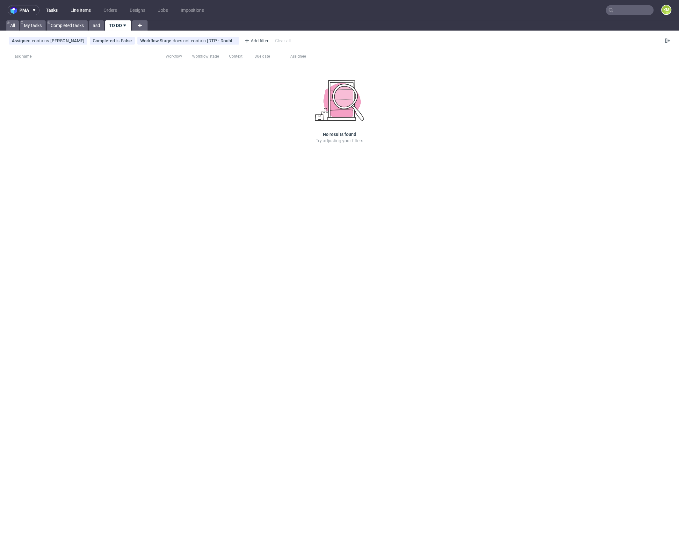
click at [84, 11] on link "Line Items" at bounding box center [81, 10] width 28 height 10
